Goal: Communication & Community: Answer question/provide support

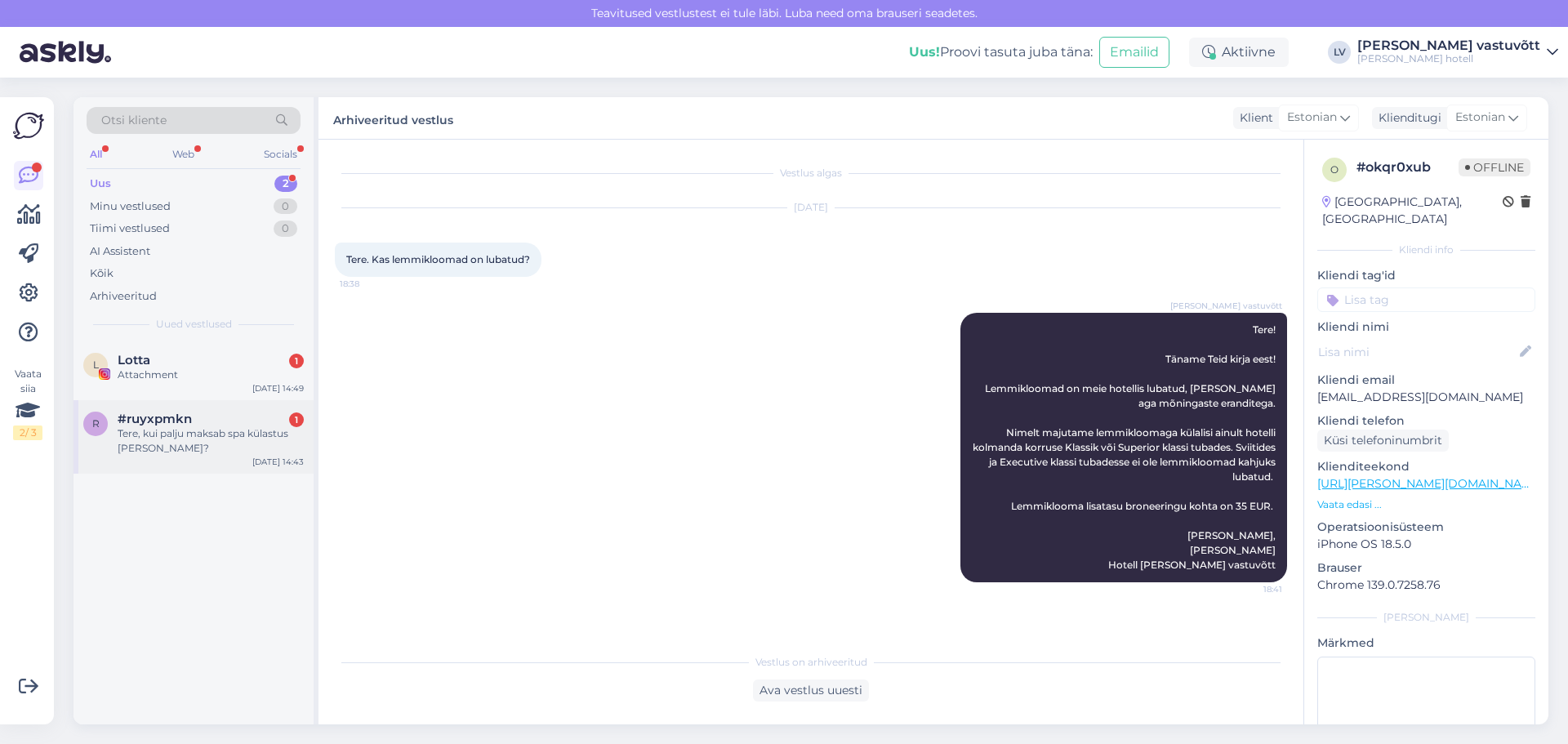
click at [190, 437] on div "Tere, kui palju maksab spa külastus [PERSON_NAME]?" at bounding box center [210, 441] width 186 height 29
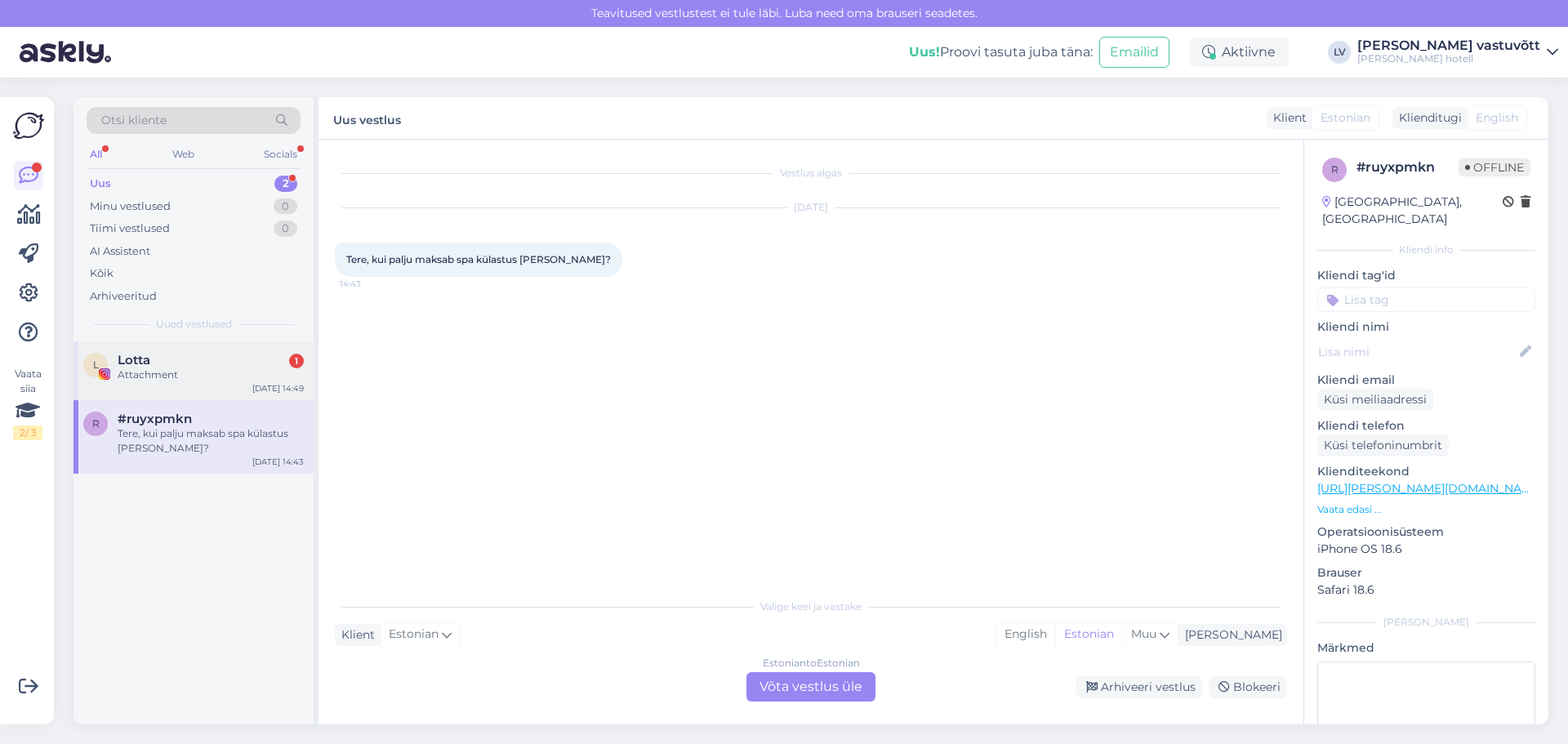
click at [186, 385] on div "L Lotta 1 Attachment [DATE] 14:49" at bounding box center [193, 371] width 240 height 59
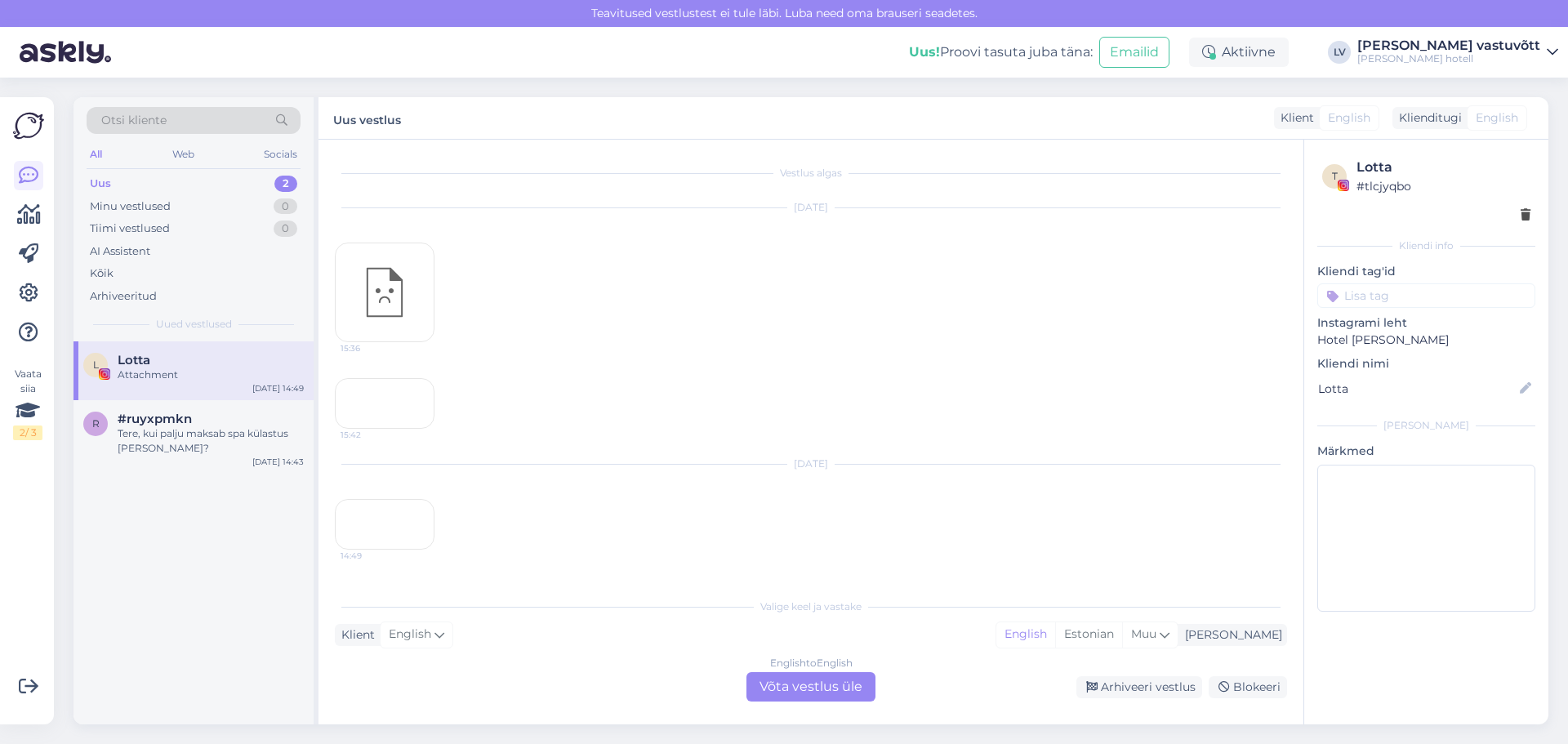
scroll to position [238, 0]
click at [388, 499] on div "14:49" at bounding box center [385, 524] width 100 height 51
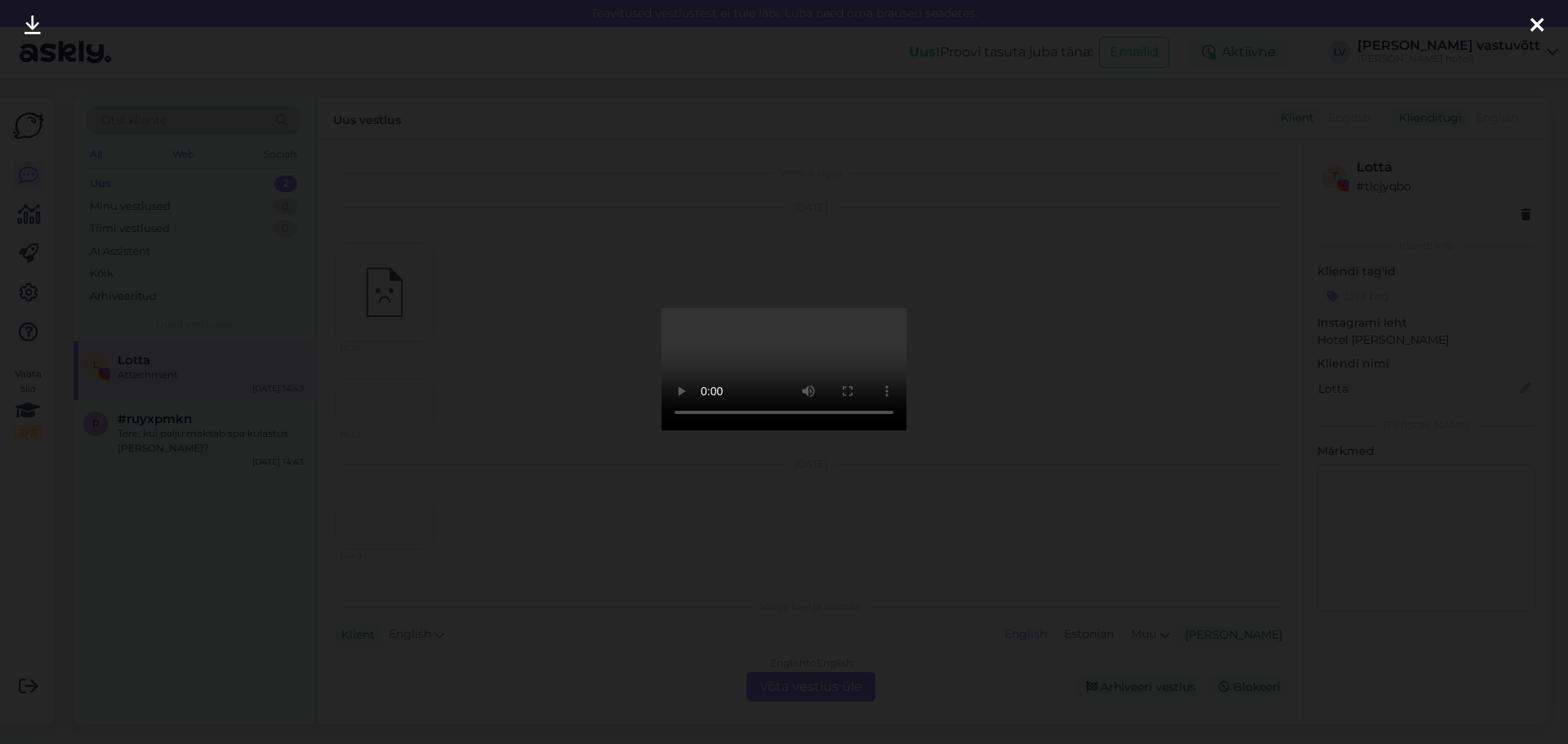
click at [1547, 15] on div at bounding box center [1537, 26] width 33 height 51
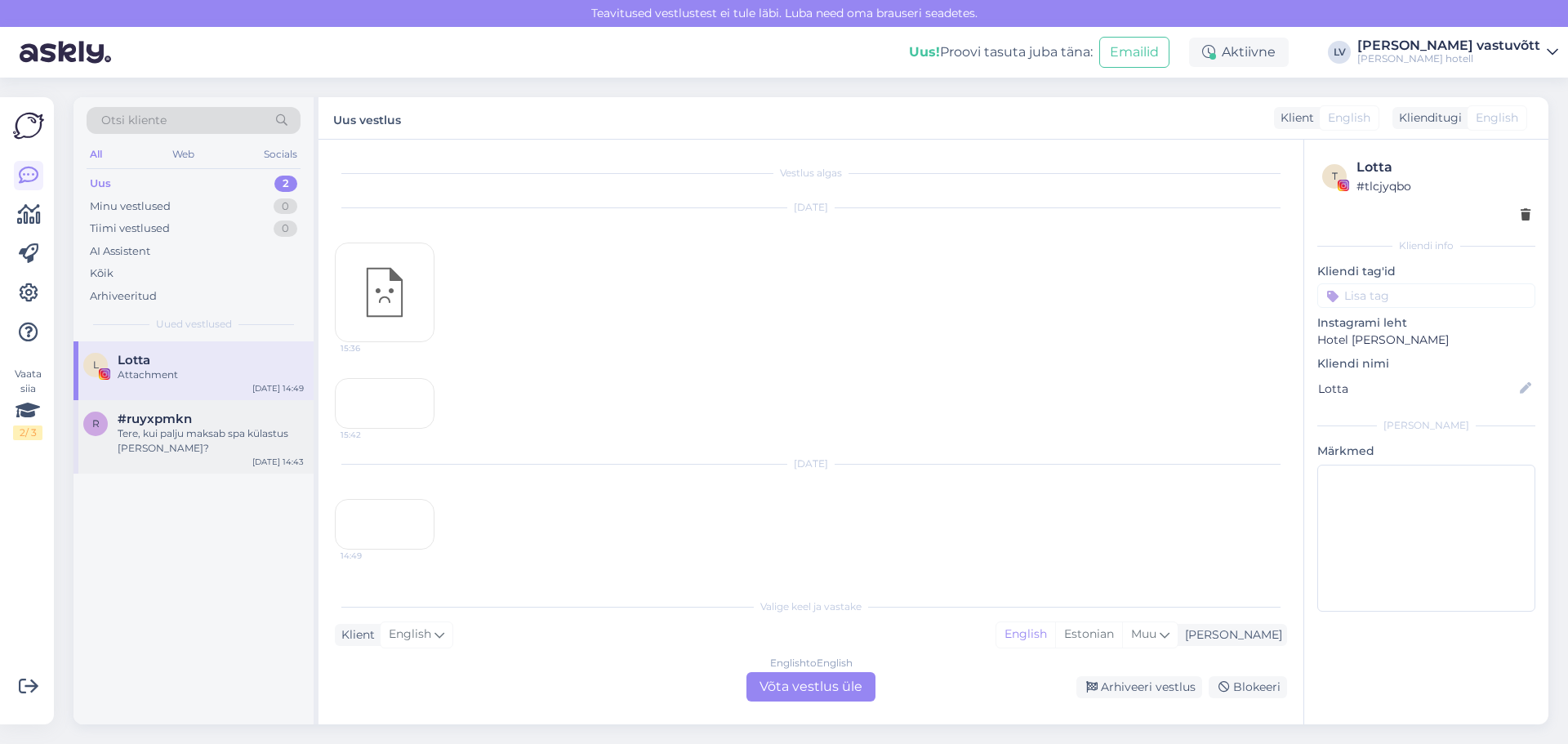
click at [240, 447] on div "Tere, kui palju maksab spa külastus [PERSON_NAME]?" at bounding box center [210, 441] width 186 height 29
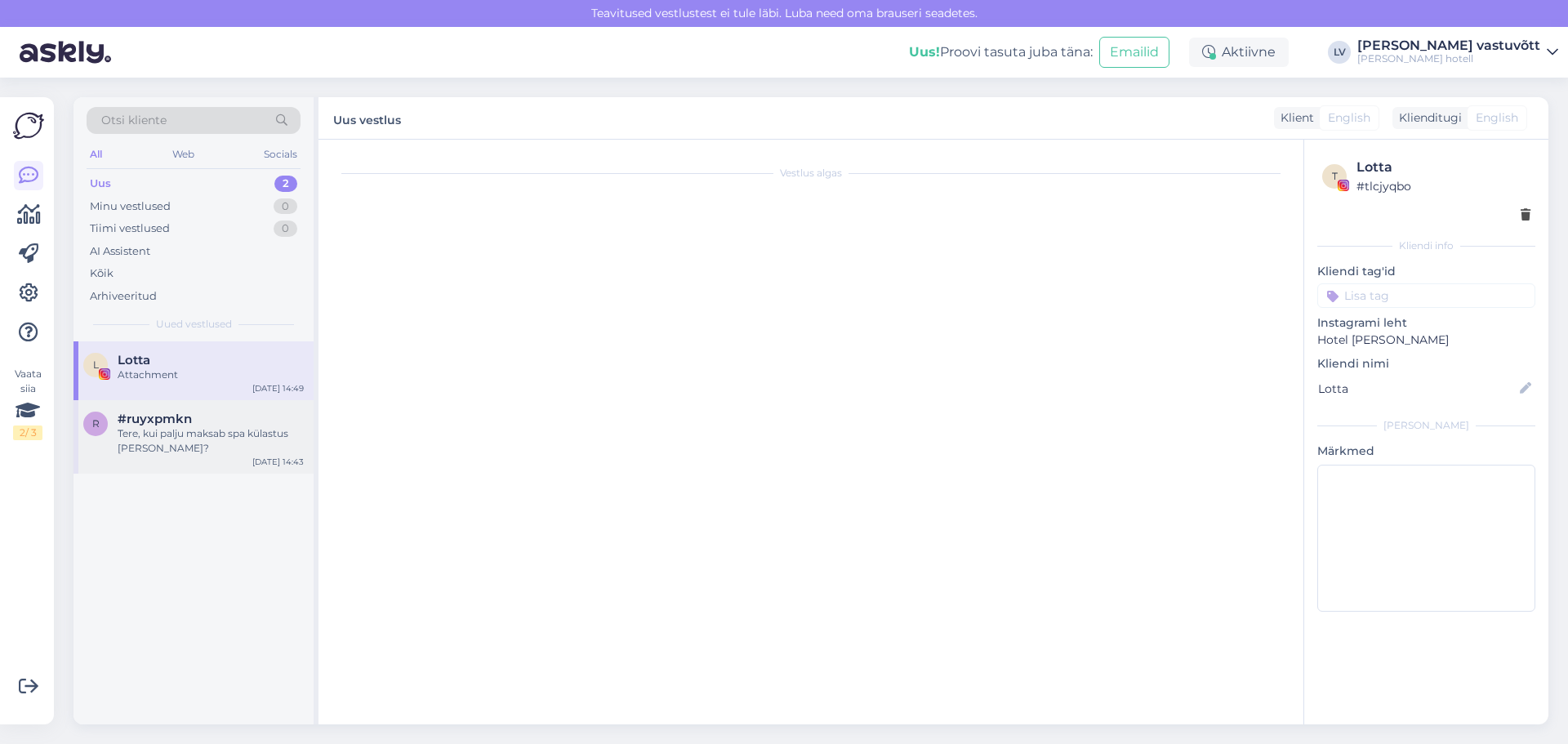
scroll to position [0, 0]
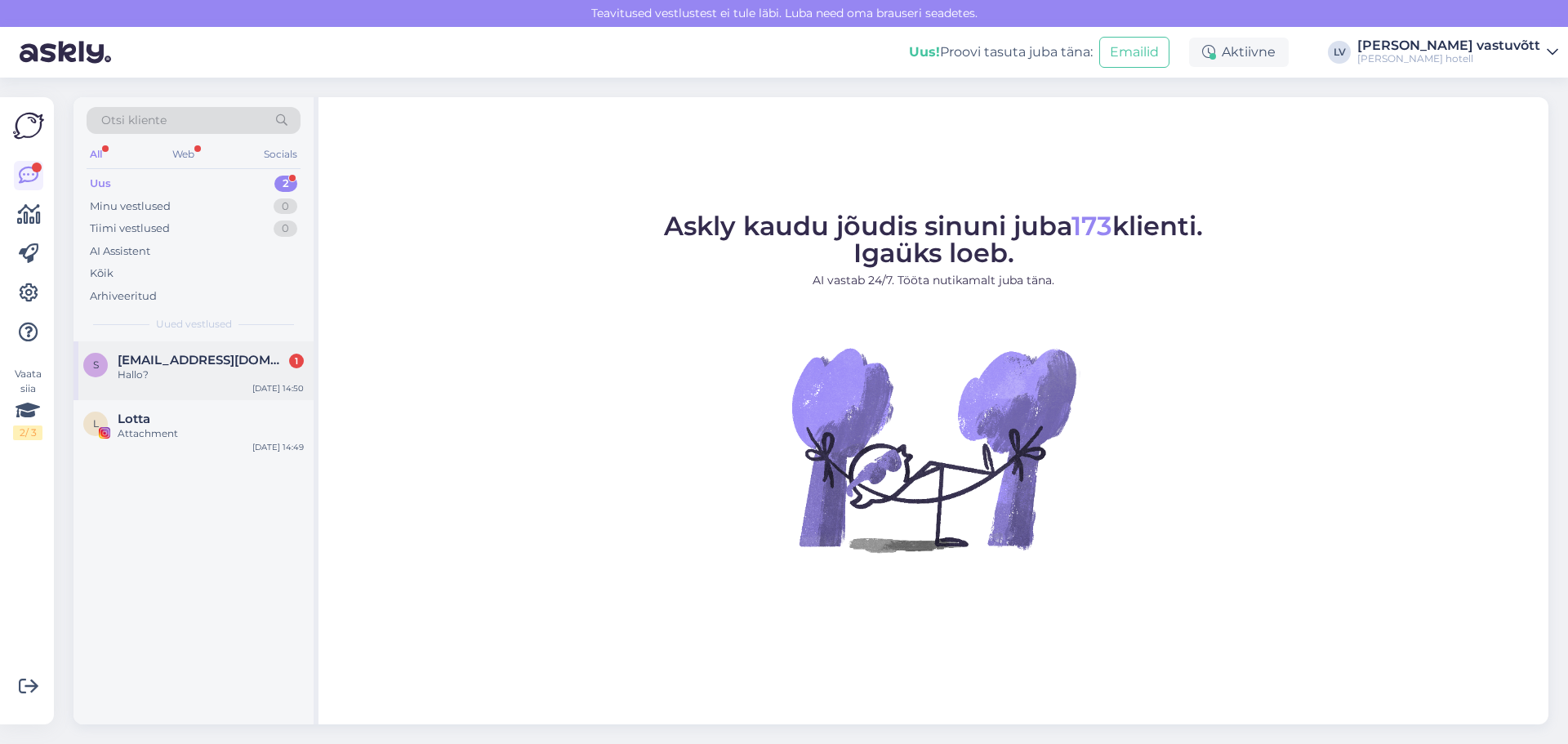
click at [185, 360] on span "[EMAIL_ADDRESS][DOMAIN_NAME]" at bounding box center [202, 360] width 170 height 15
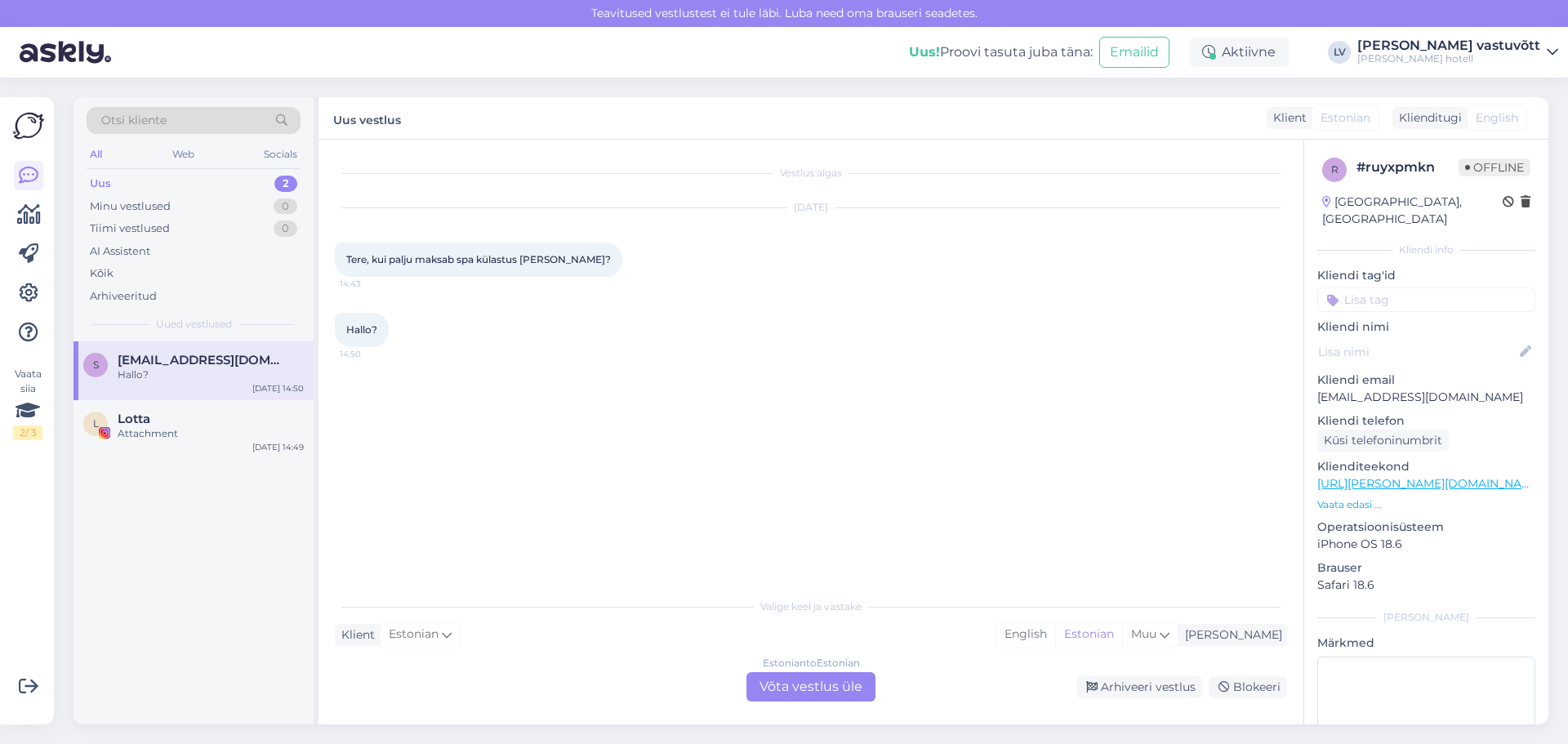
click at [815, 695] on div "Estonian to Estonian Võta vestlus üle" at bounding box center [811, 687] width 129 height 29
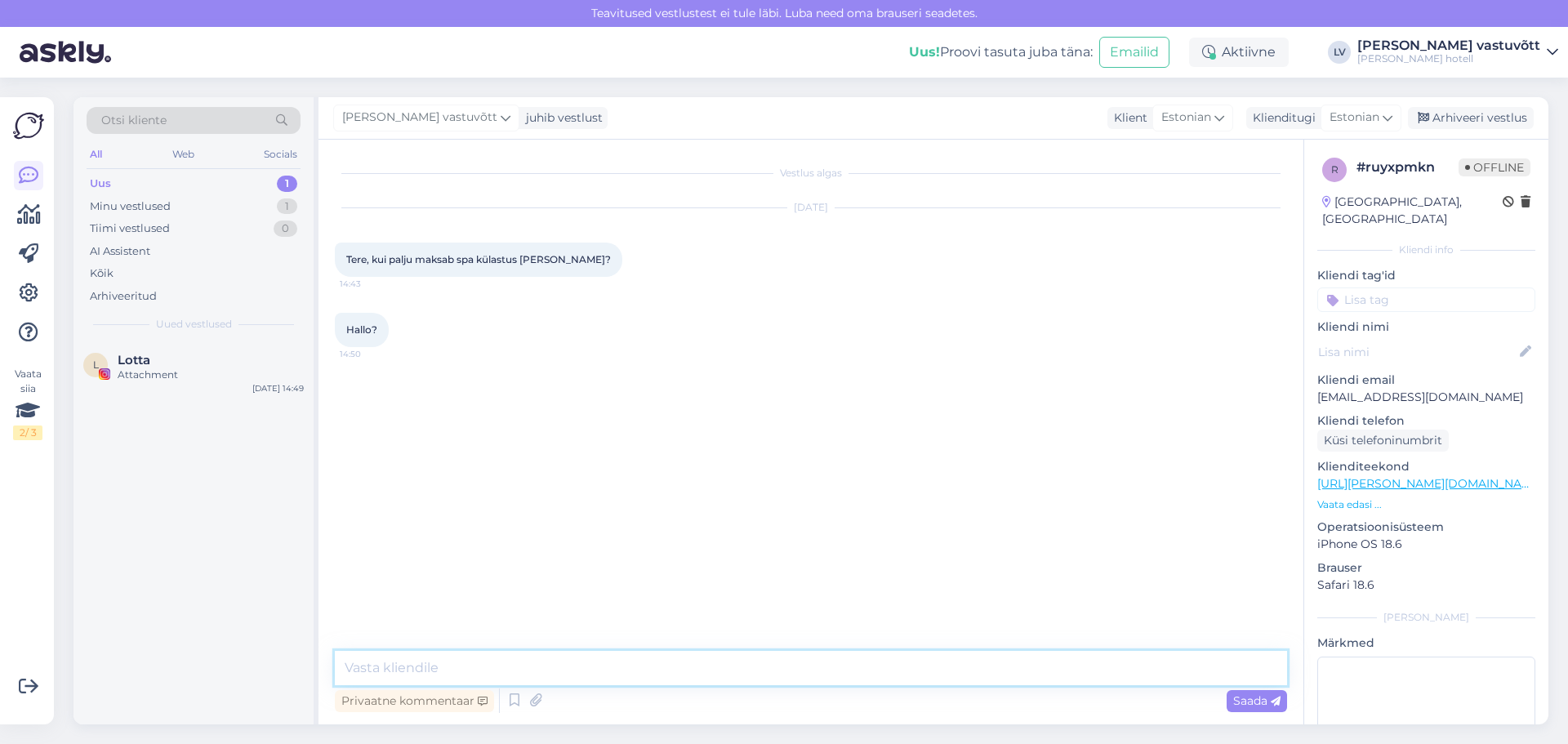
click at [454, 667] on textarea at bounding box center [811, 668] width 952 height 34
click at [720, 446] on div "Vestlus algas Aug 23 2025 Tere, kui palju maksab spa külastus kahele? 14:43 Hal…" at bounding box center [818, 396] width 967 height 480
click at [390, 662] on textarea "T" at bounding box center [811, 668] width 952 height 34
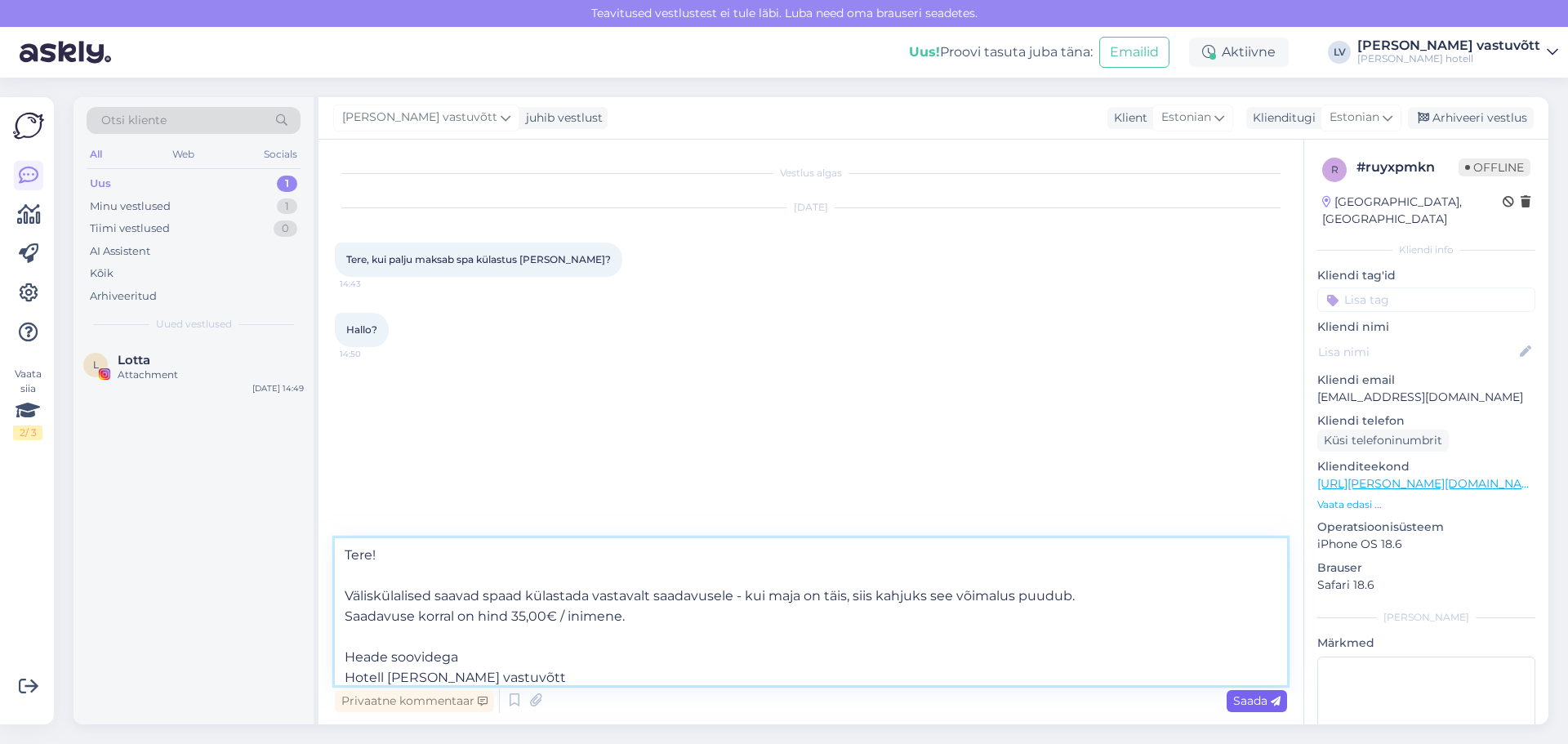
type textarea "Tere! Väliskülalised saavad spaad külastada vastavalt saadavusele - kui maja on…"
click at [1243, 704] on span "Saada" at bounding box center [1257, 701] width 48 height 15
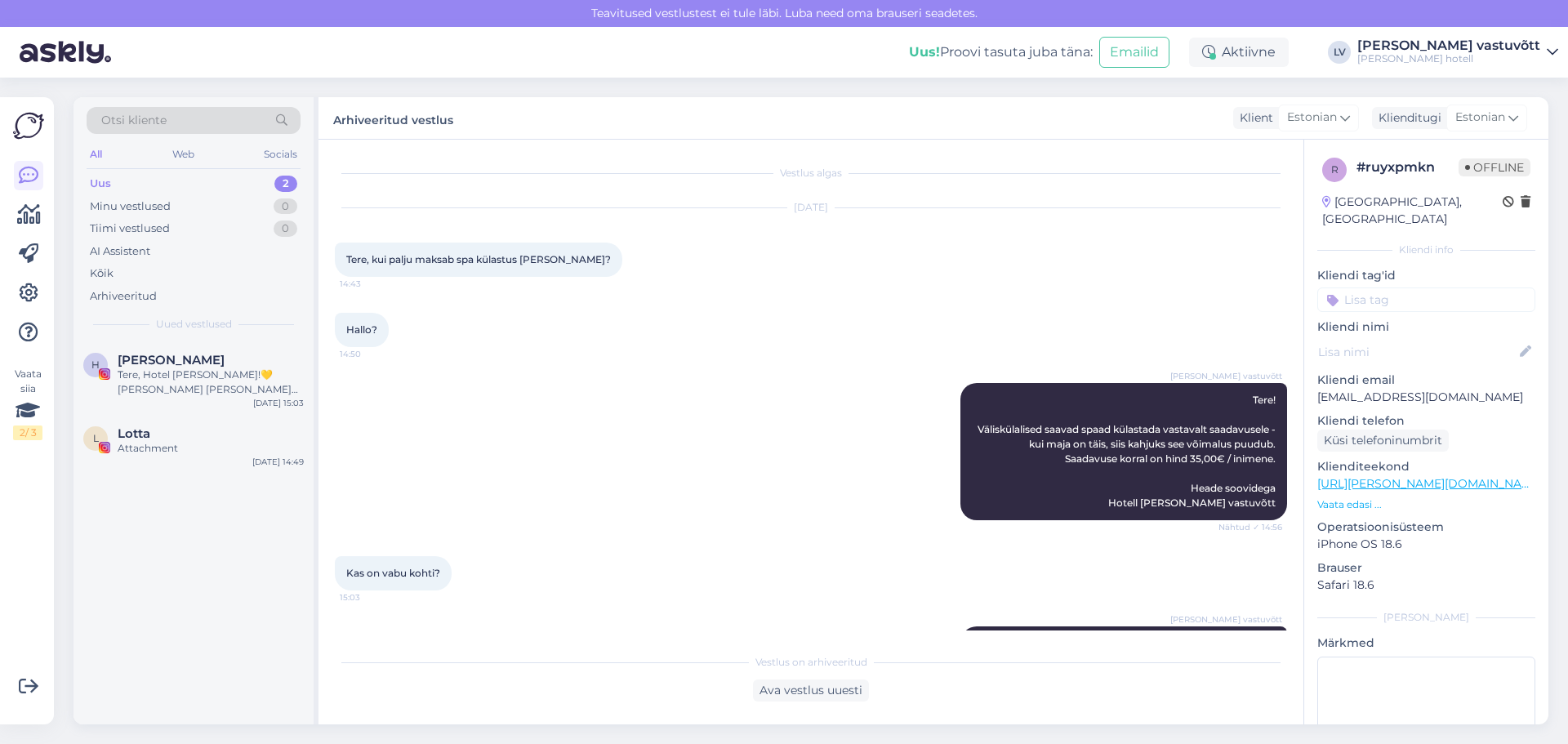
scroll to position [130, 0]
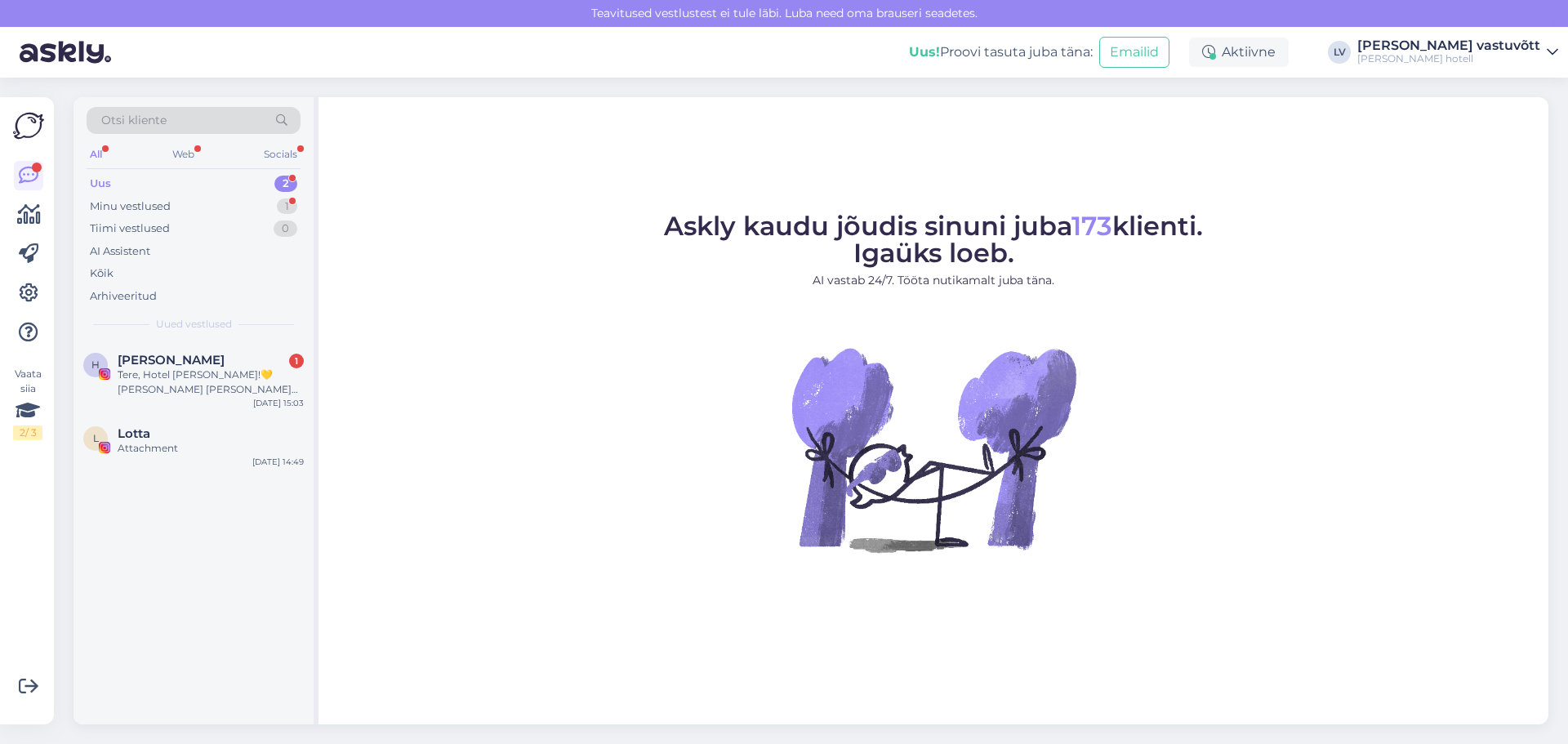
click at [210, 183] on div "Uus 2" at bounding box center [193, 184] width 214 height 23
click at [204, 214] on div "Minu vestlused 1" at bounding box center [193, 207] width 214 height 23
click at [174, 367] on div "Kas on vabu kohti?" at bounding box center [210, 375] width 186 height 15
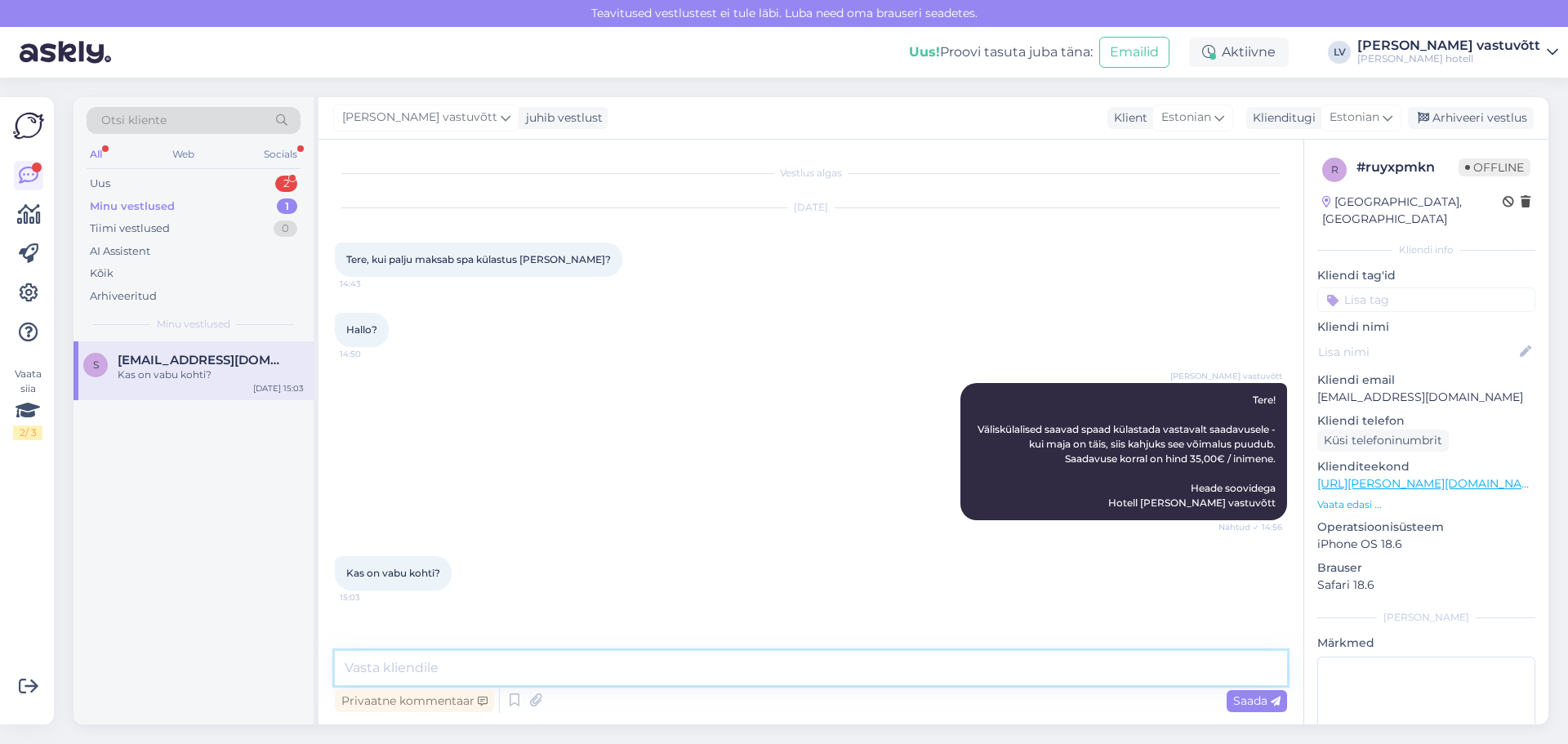
click at [410, 672] on textarea at bounding box center [811, 668] width 952 height 34
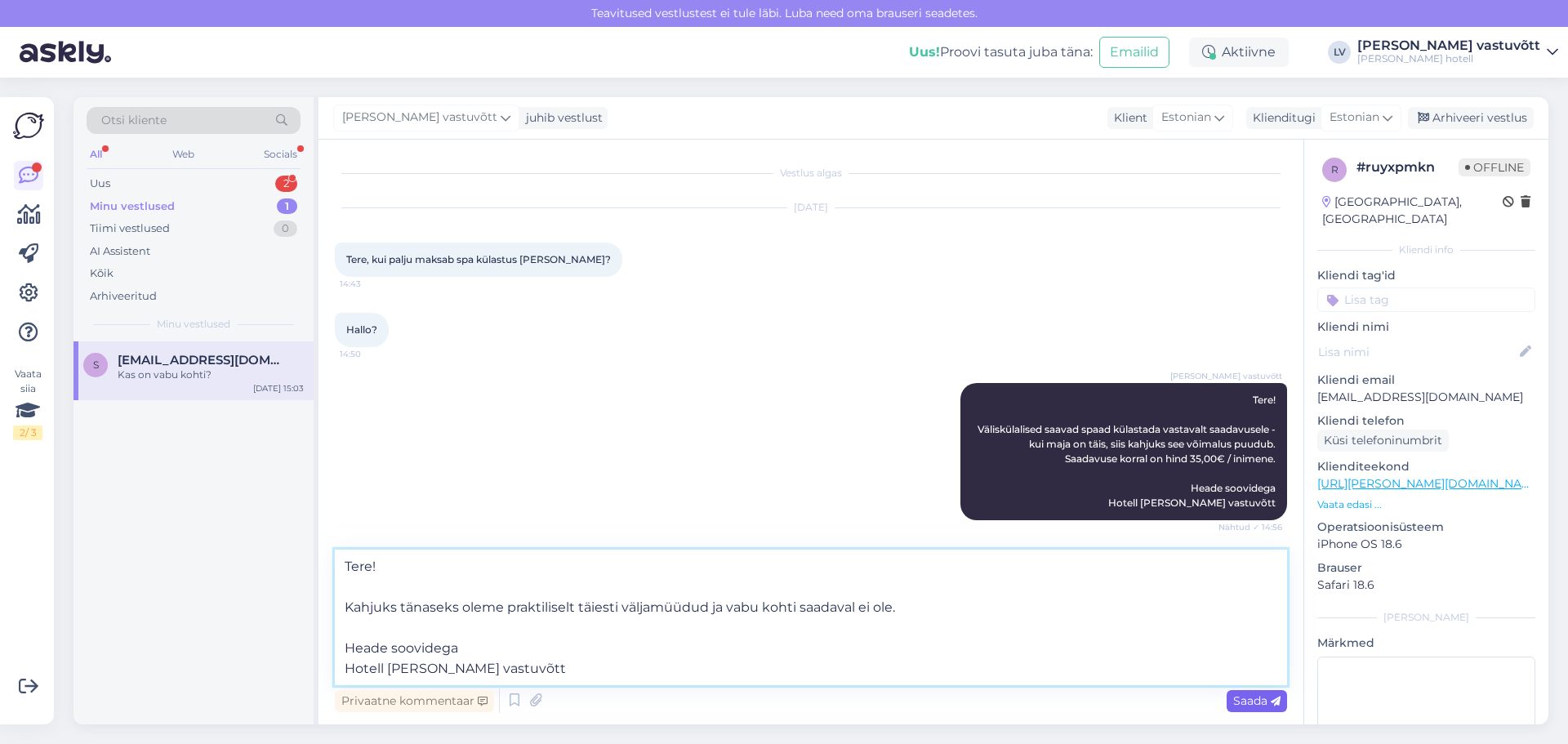
type textarea "Tere! Kahjuks tänaseks oleme praktiliselt täiesti väljamüüdud ja vabu kohti saa…"
click at [1245, 706] on span "Saada" at bounding box center [1257, 701] width 48 height 15
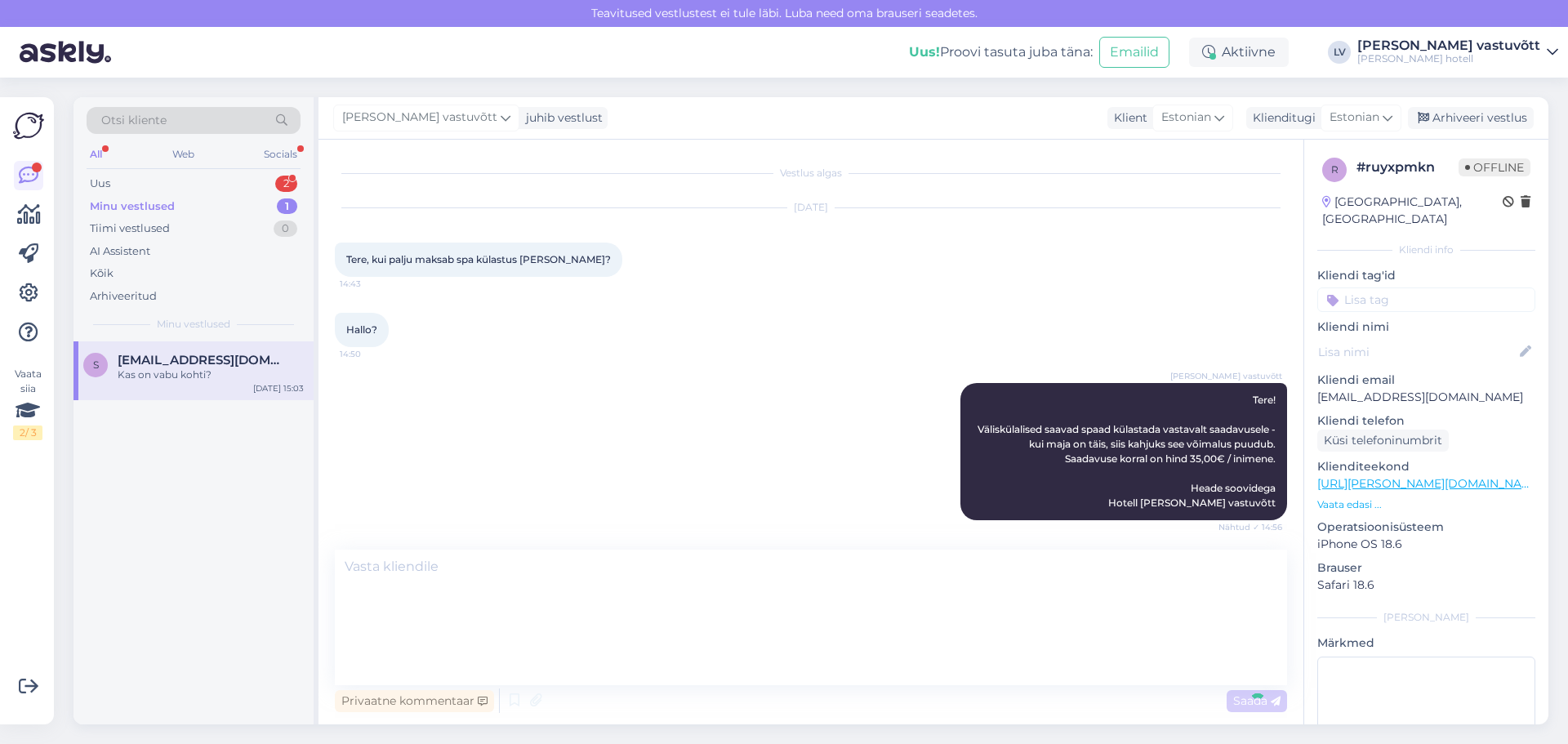
scroll to position [130, 0]
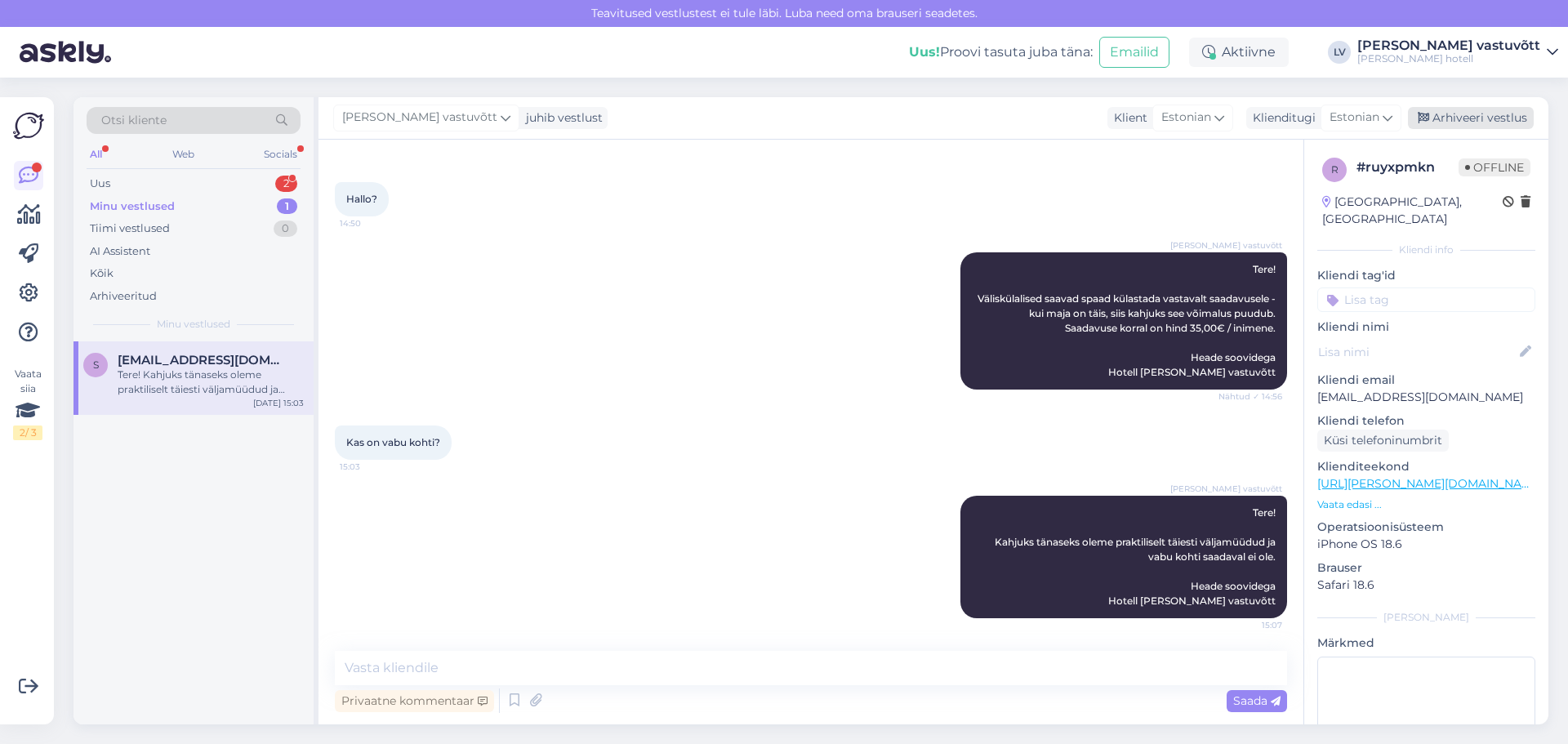
click at [1448, 120] on div "Arhiveeri vestlus" at bounding box center [1470, 118] width 126 height 22
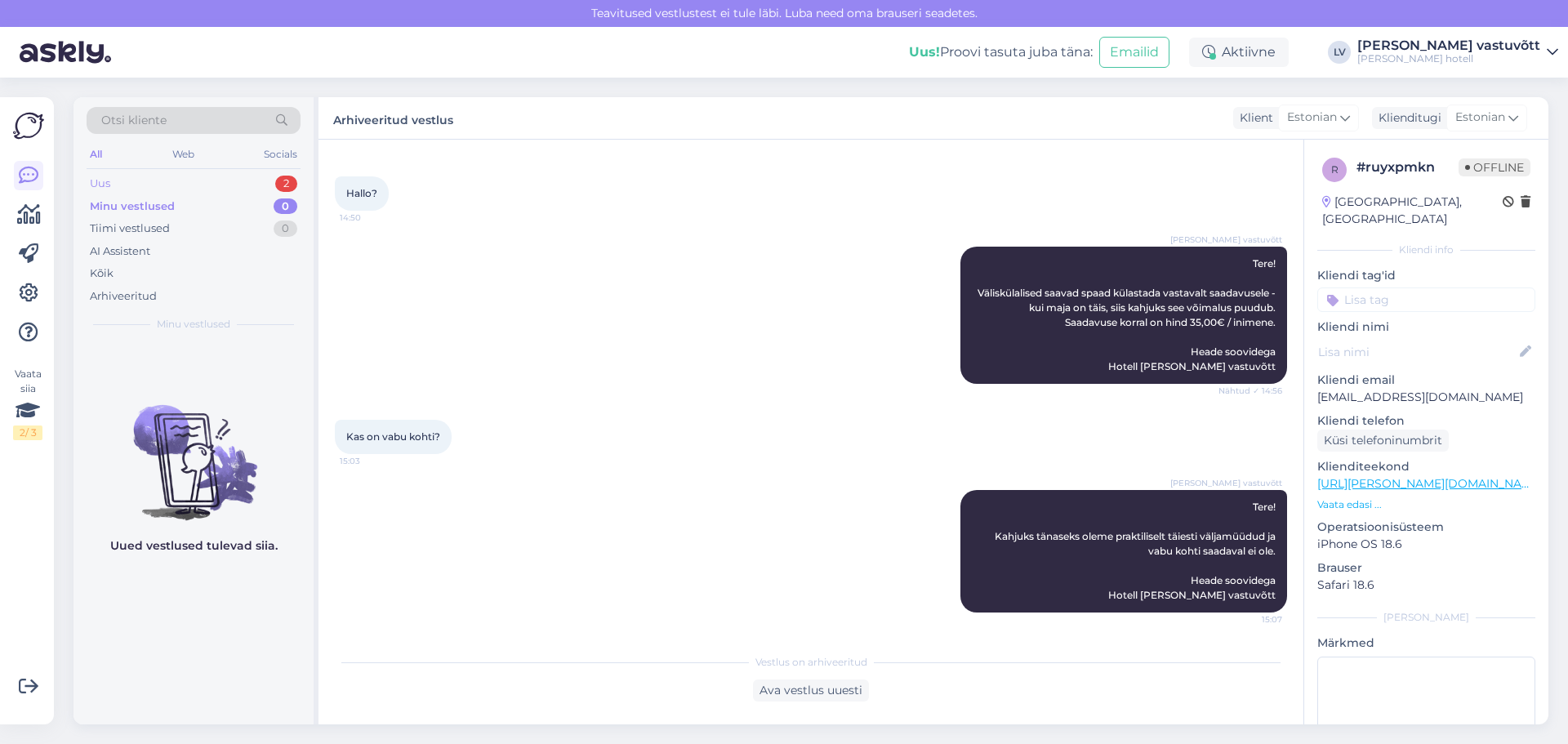
click at [162, 183] on div "Uus 2" at bounding box center [193, 184] width 214 height 23
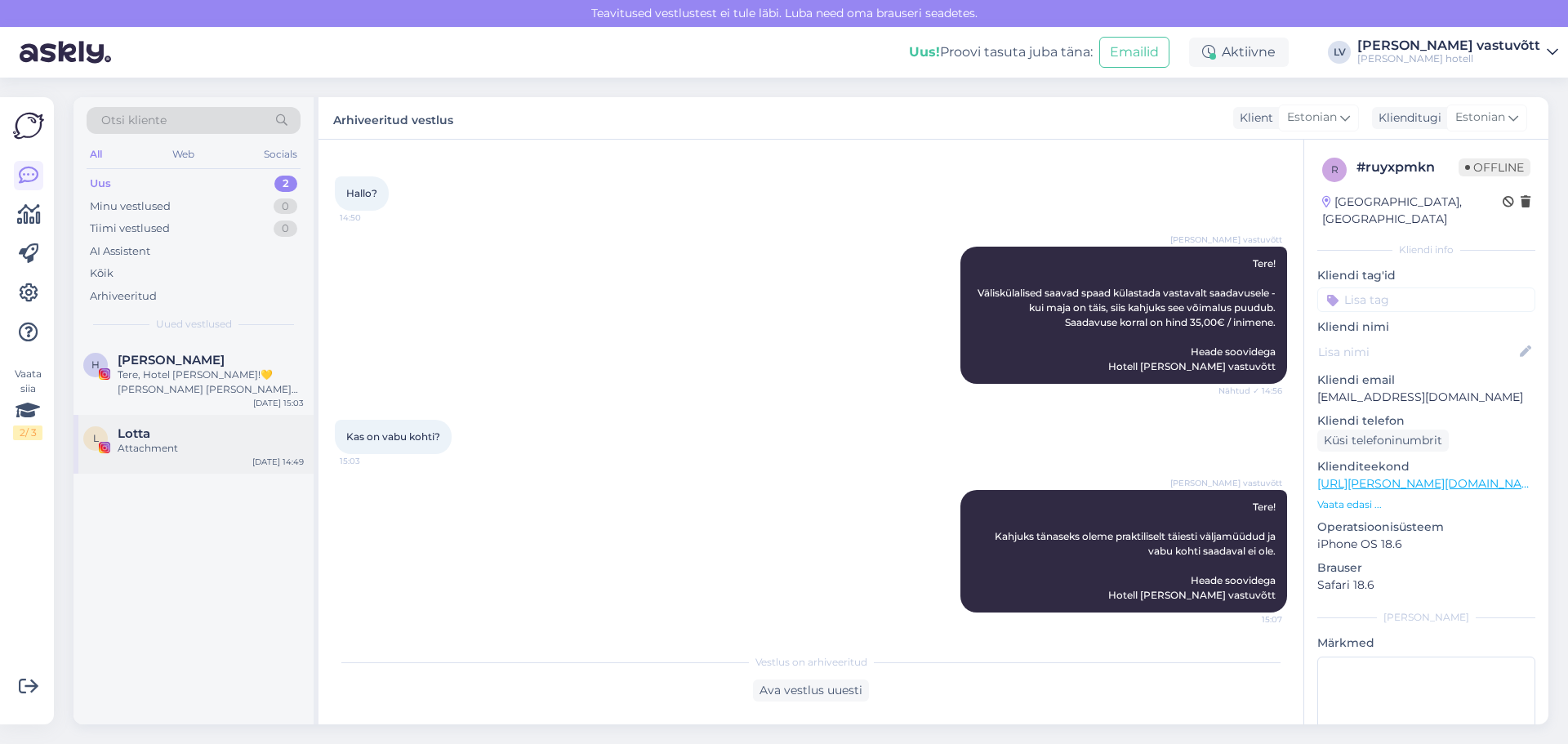
click at [174, 439] on div "Lotta" at bounding box center [210, 434] width 186 height 15
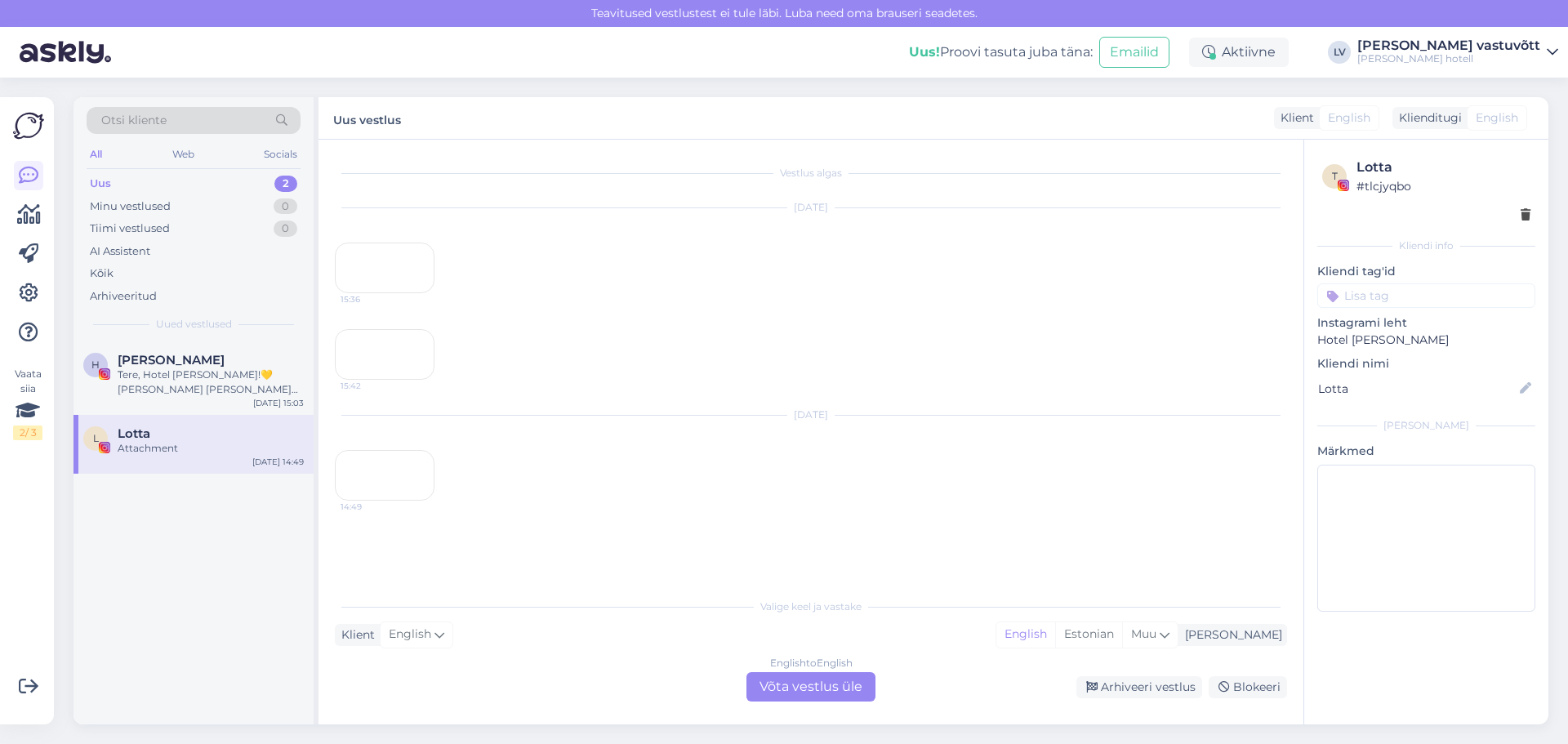
scroll to position [164, 0]
click at [152, 350] on div "H Helge Kalde Tere, Hotel Lydia!💛 Mina olen Helge ja mul oleks suur rõõm teiega…" at bounding box center [193, 378] width 240 height 73
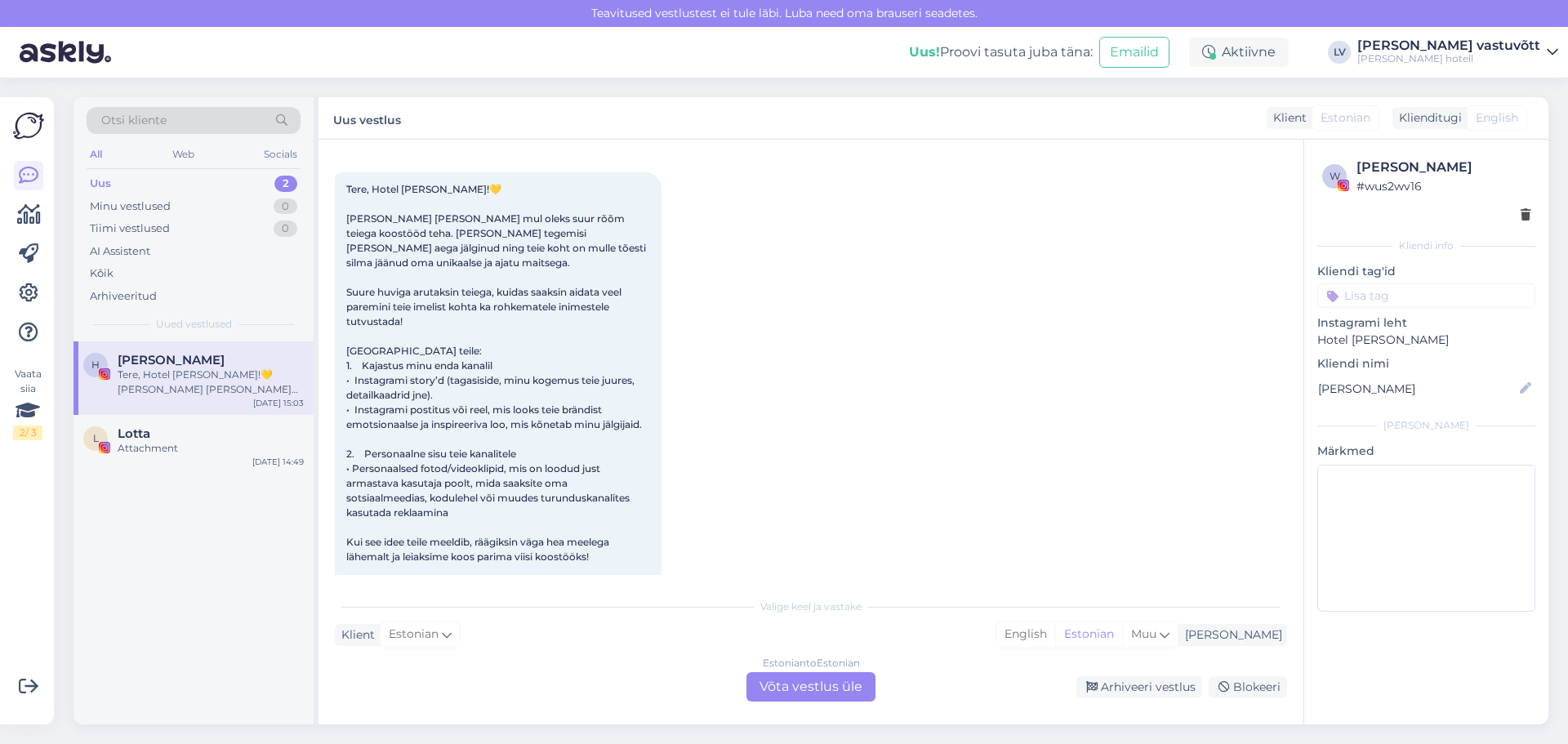
scroll to position [0, 0]
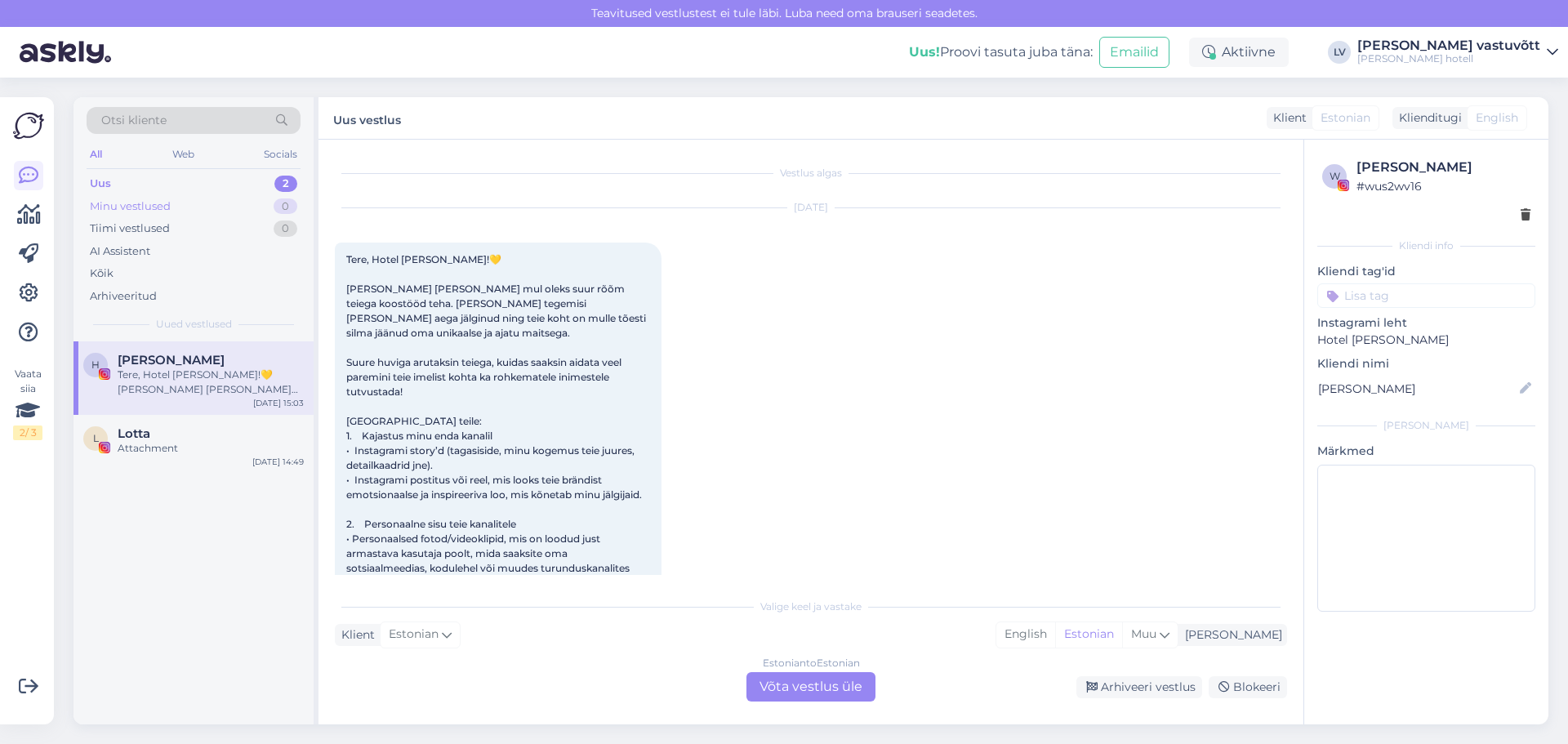
click at [175, 214] on div "Minu vestlused 0" at bounding box center [193, 207] width 214 height 23
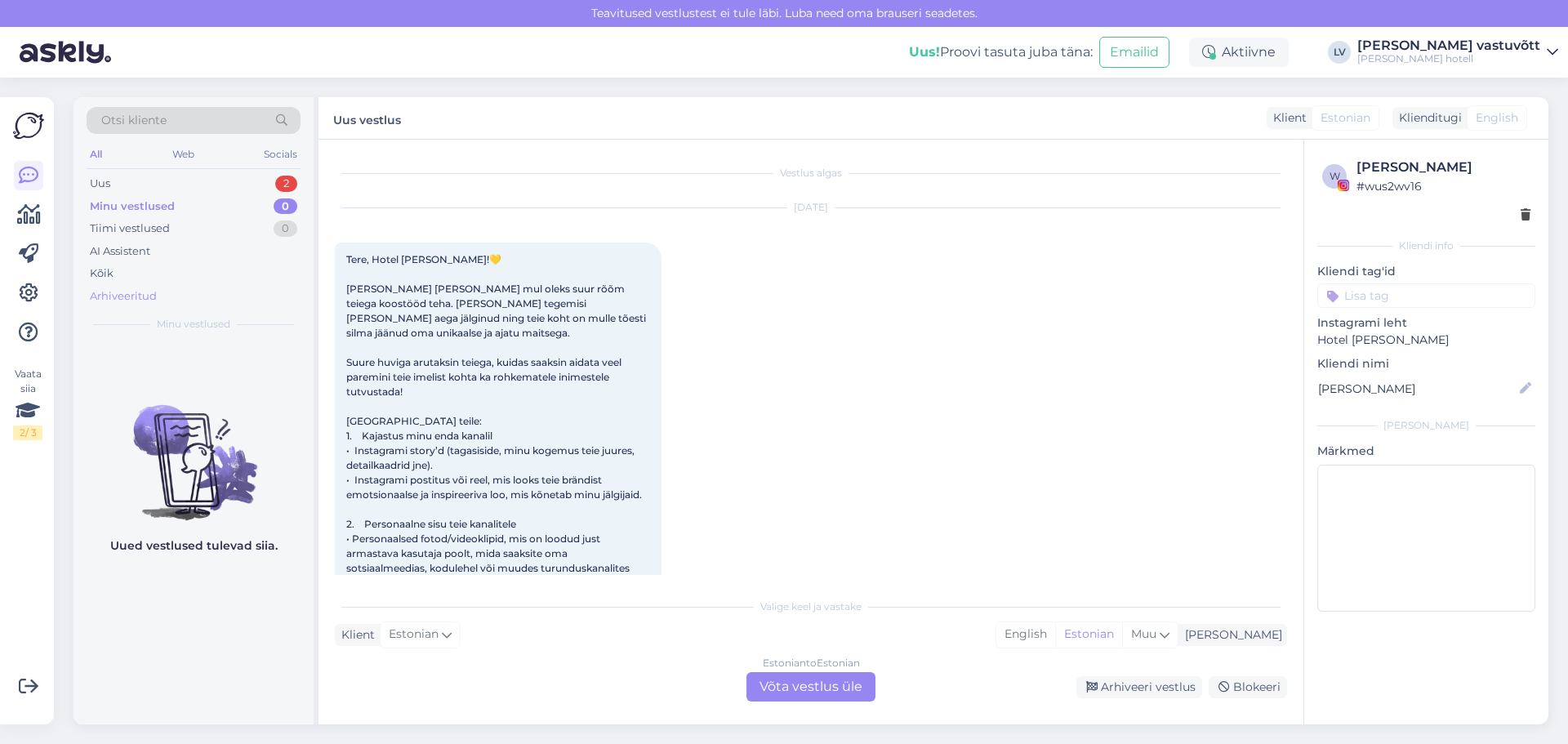
click at [143, 292] on div "Arhiveeritud" at bounding box center [123, 297] width 67 height 17
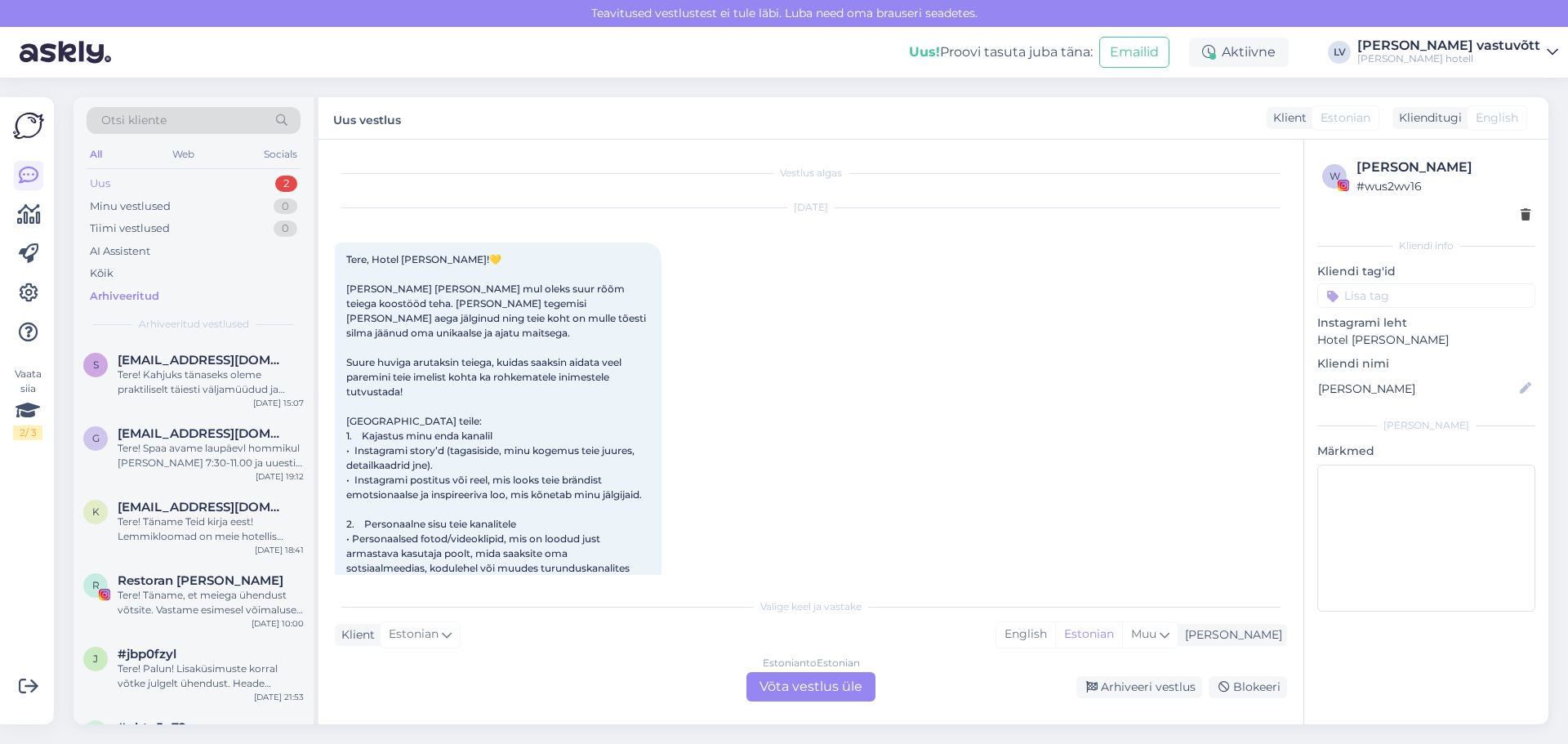
click at [161, 189] on div "Uus 2" at bounding box center [193, 184] width 214 height 23
